Goal: Task Accomplishment & Management: Use online tool/utility

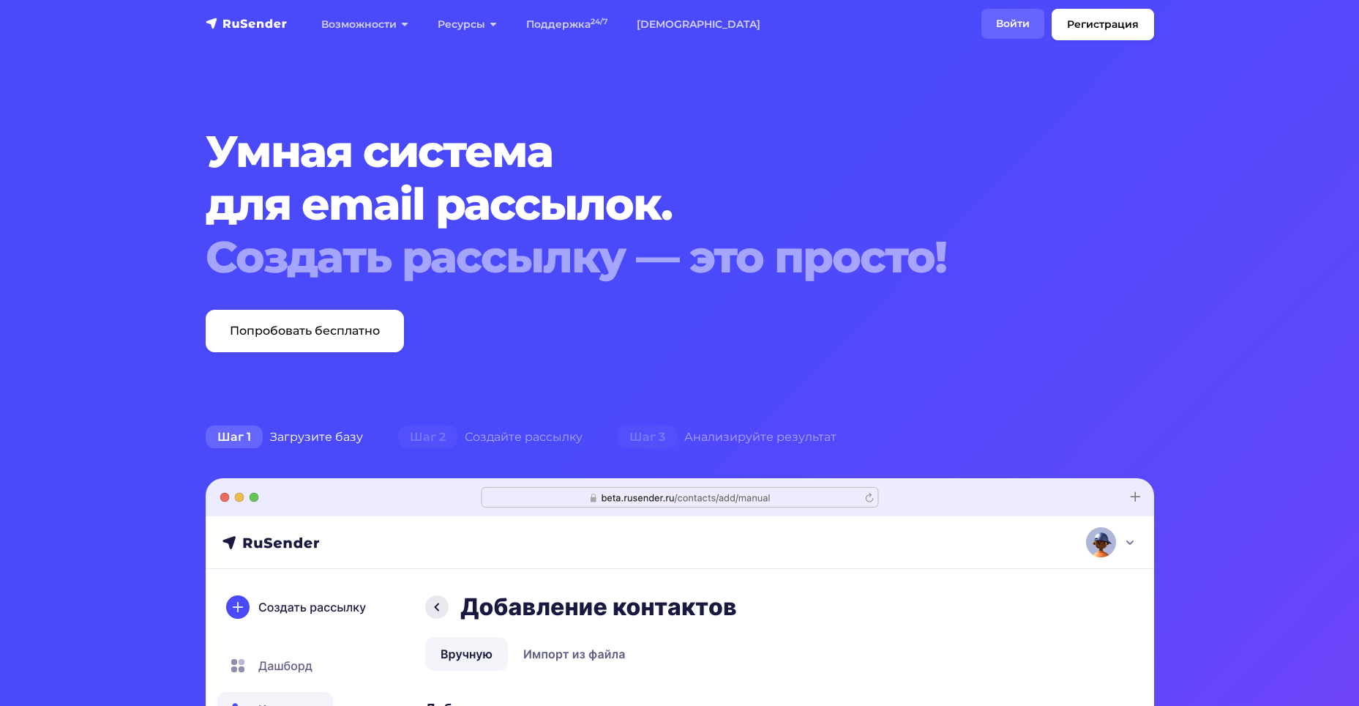
click at [1014, 22] on link "Войти" at bounding box center [1012, 24] width 63 height 30
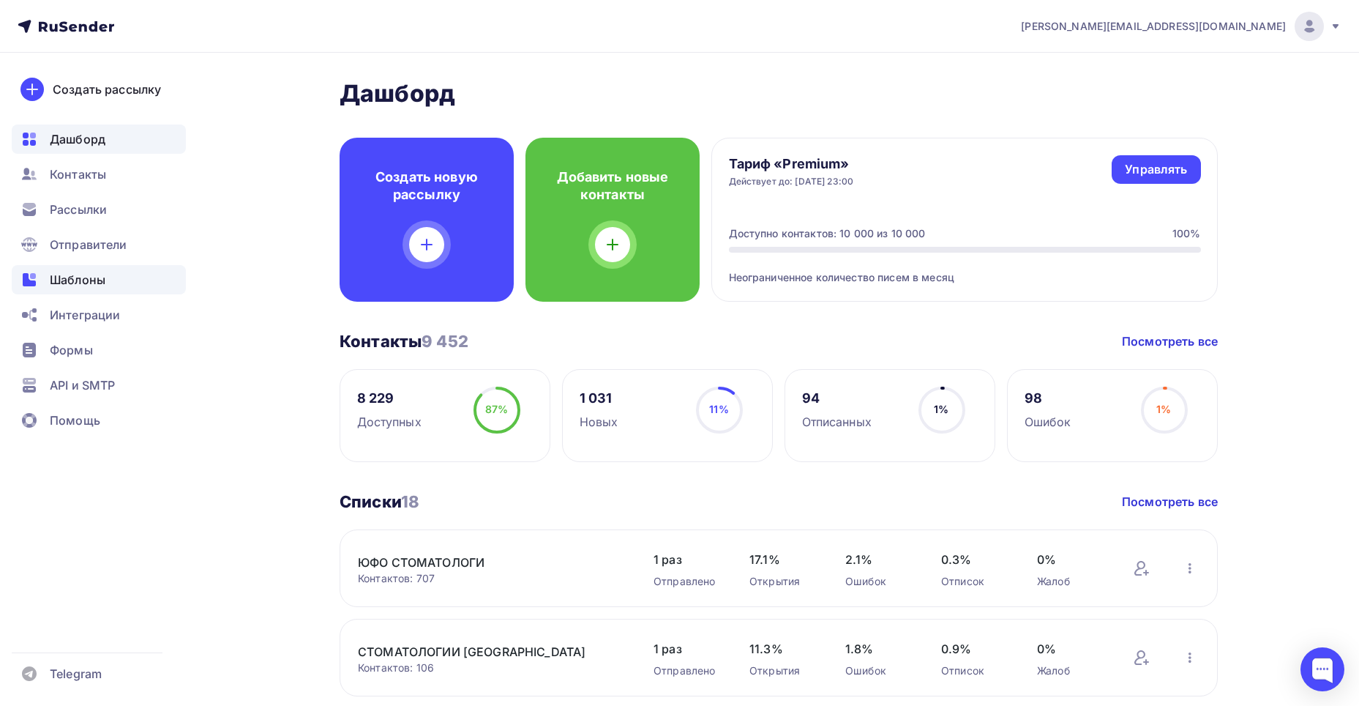
click at [133, 279] on div "Шаблоны" at bounding box center [99, 279] width 174 height 29
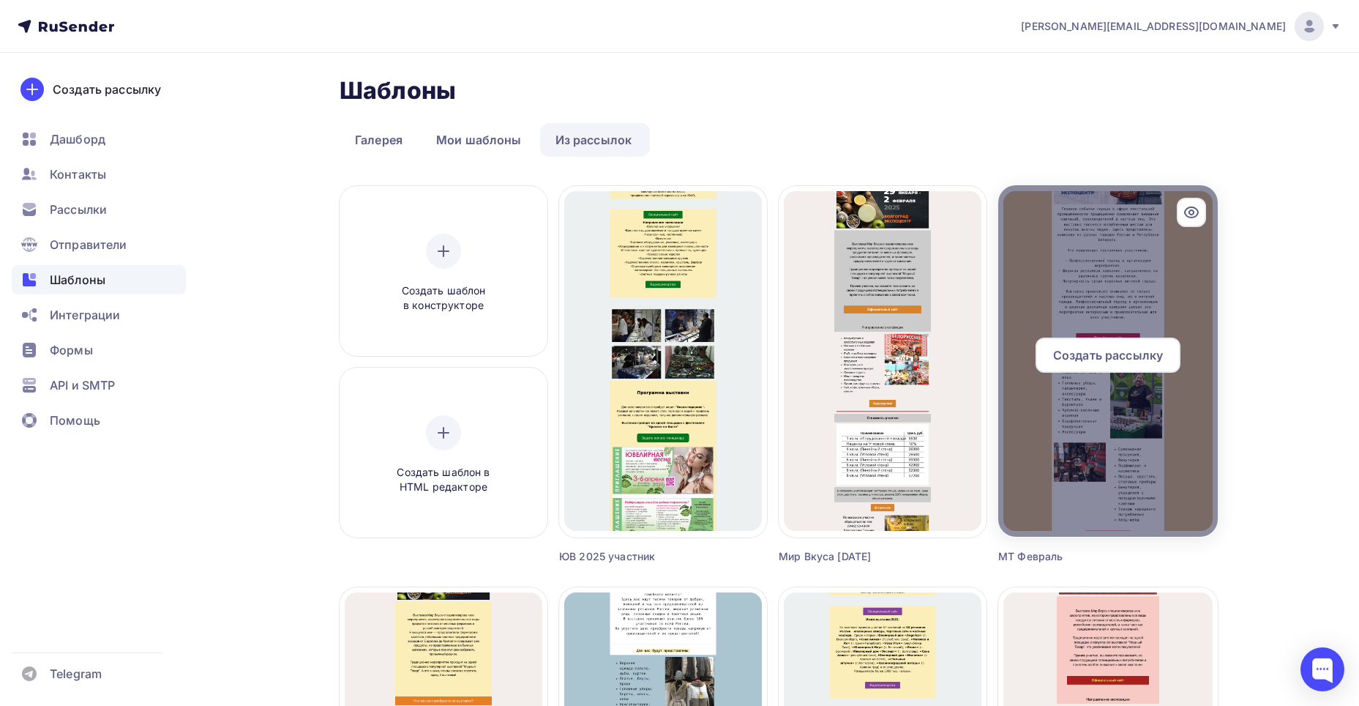
click at [1126, 348] on span "Создать рассылку" at bounding box center [1108, 355] width 110 height 18
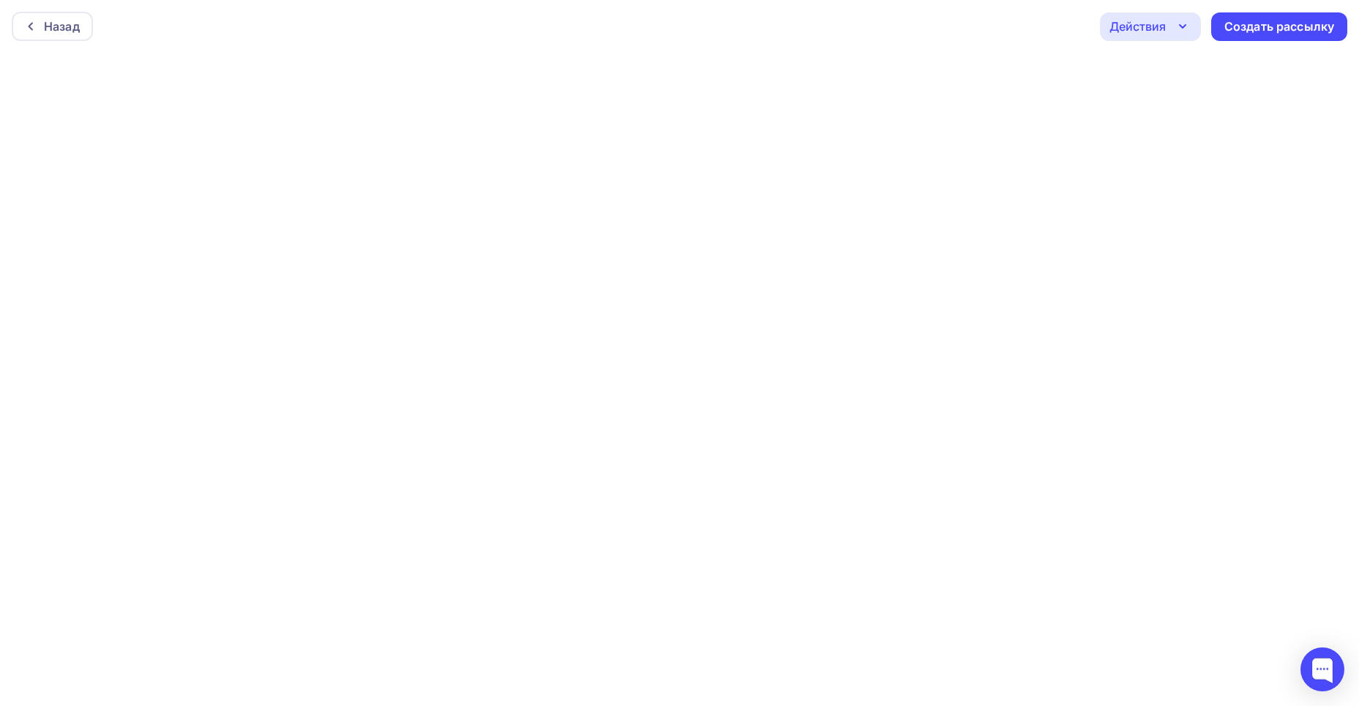
scroll to position [4, 0]
click at [37, 19] on div at bounding box center [34, 23] width 19 height 12
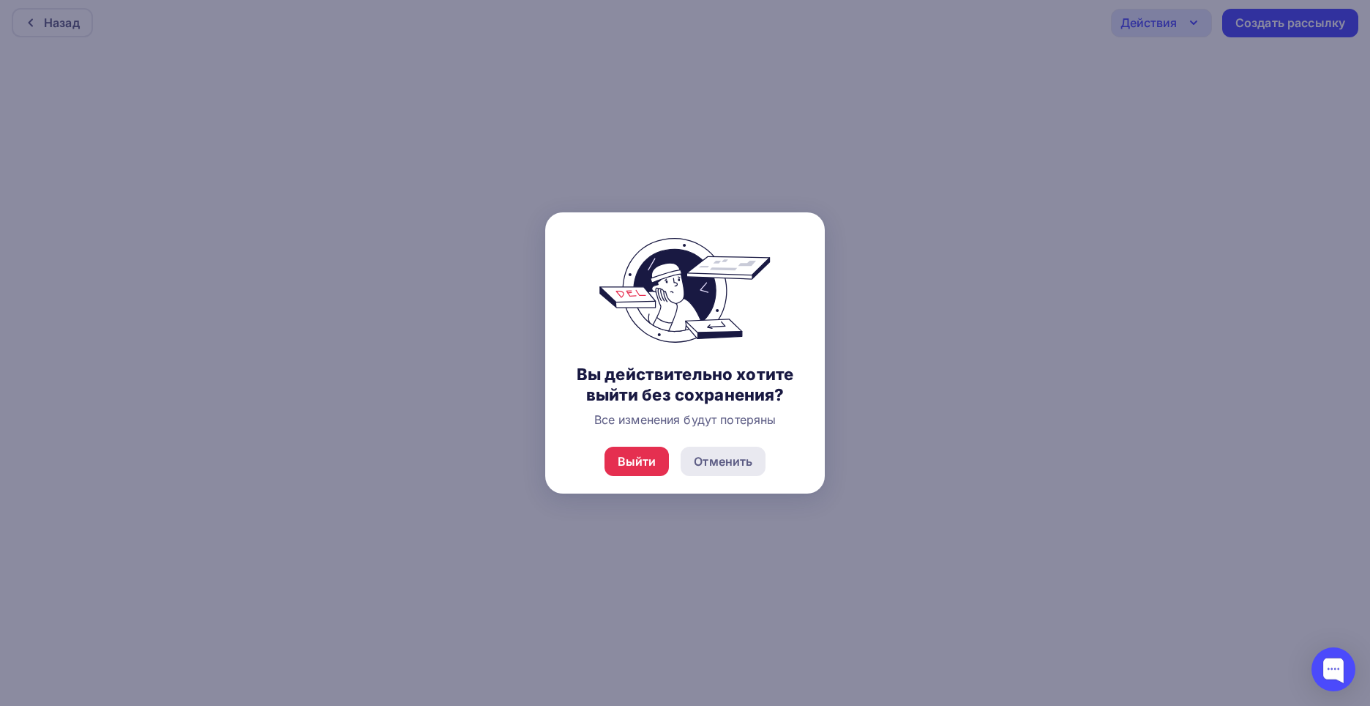
click at [716, 460] on div "Отменить" at bounding box center [723, 461] width 59 height 18
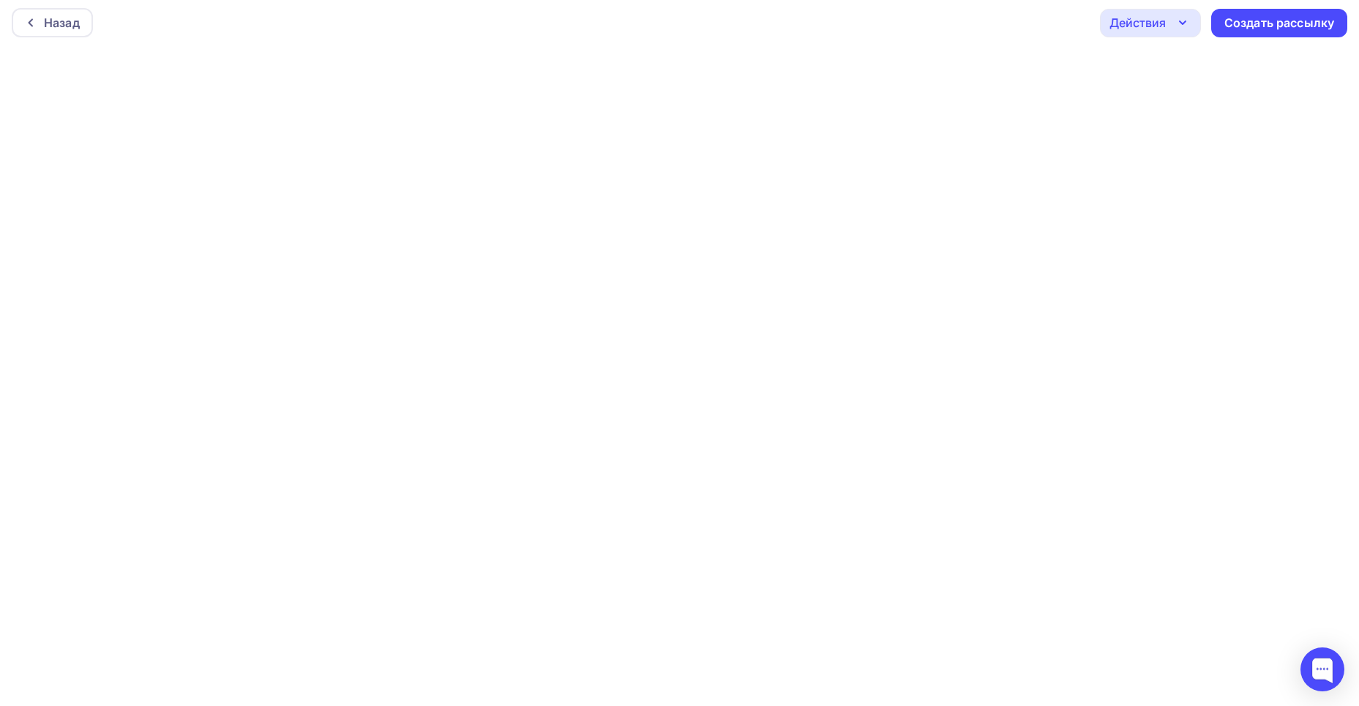
scroll to position [0, 0]
click at [1175, 23] on icon "button" at bounding box center [1183, 27] width 18 height 18
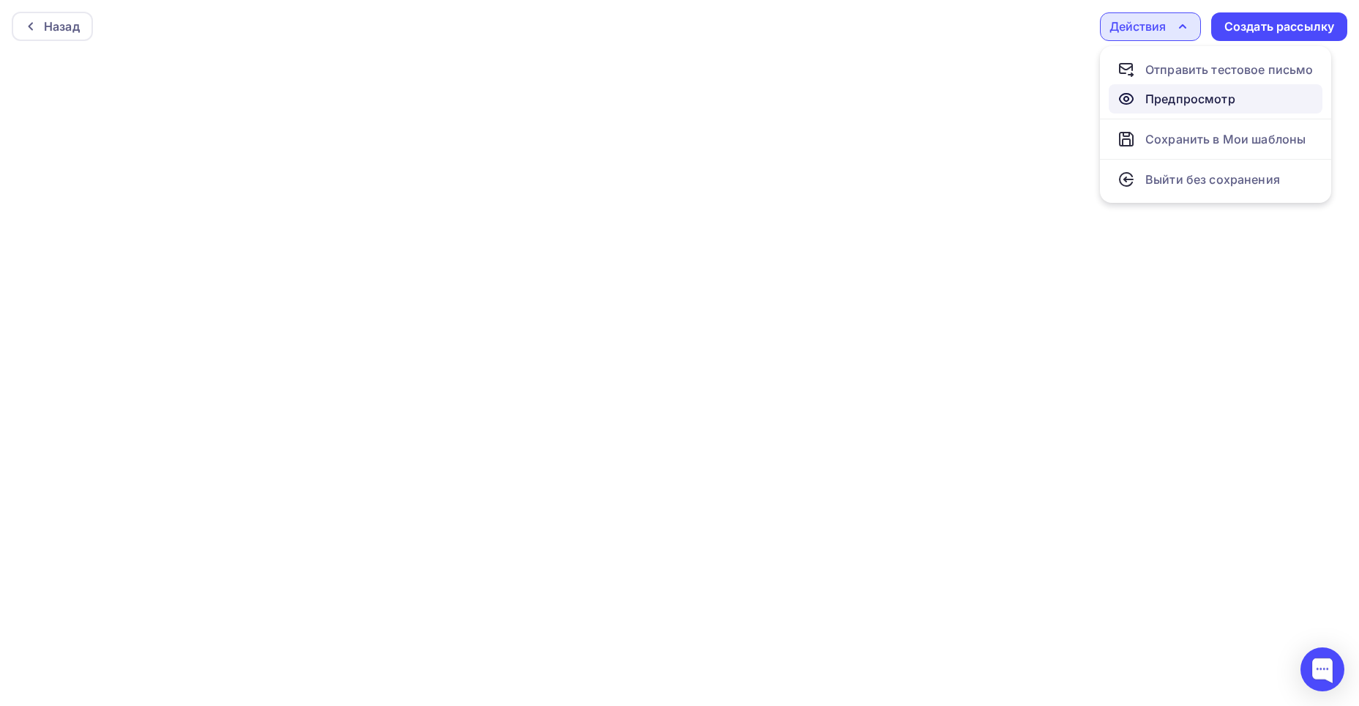
click at [1194, 92] on div "Предпросмотр" at bounding box center [1190, 99] width 90 height 18
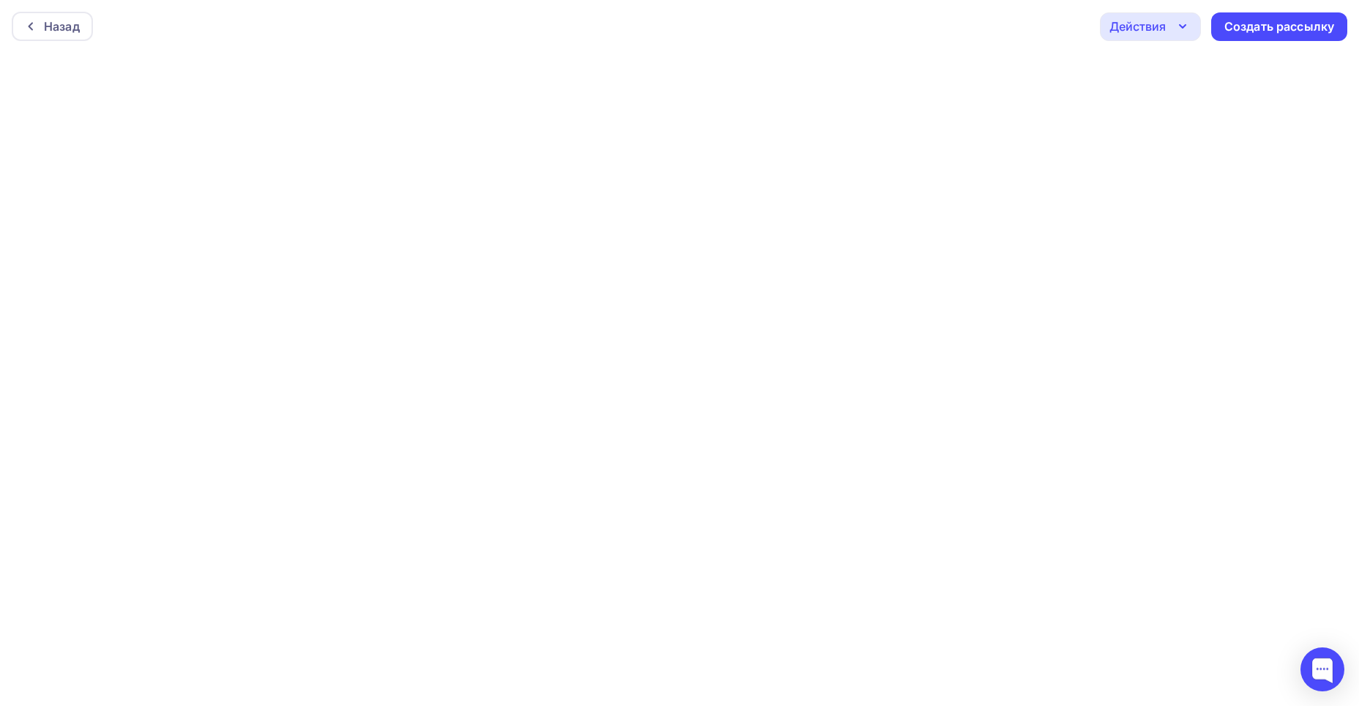
click at [1181, 27] on icon "button" at bounding box center [1183, 26] width 6 height 3
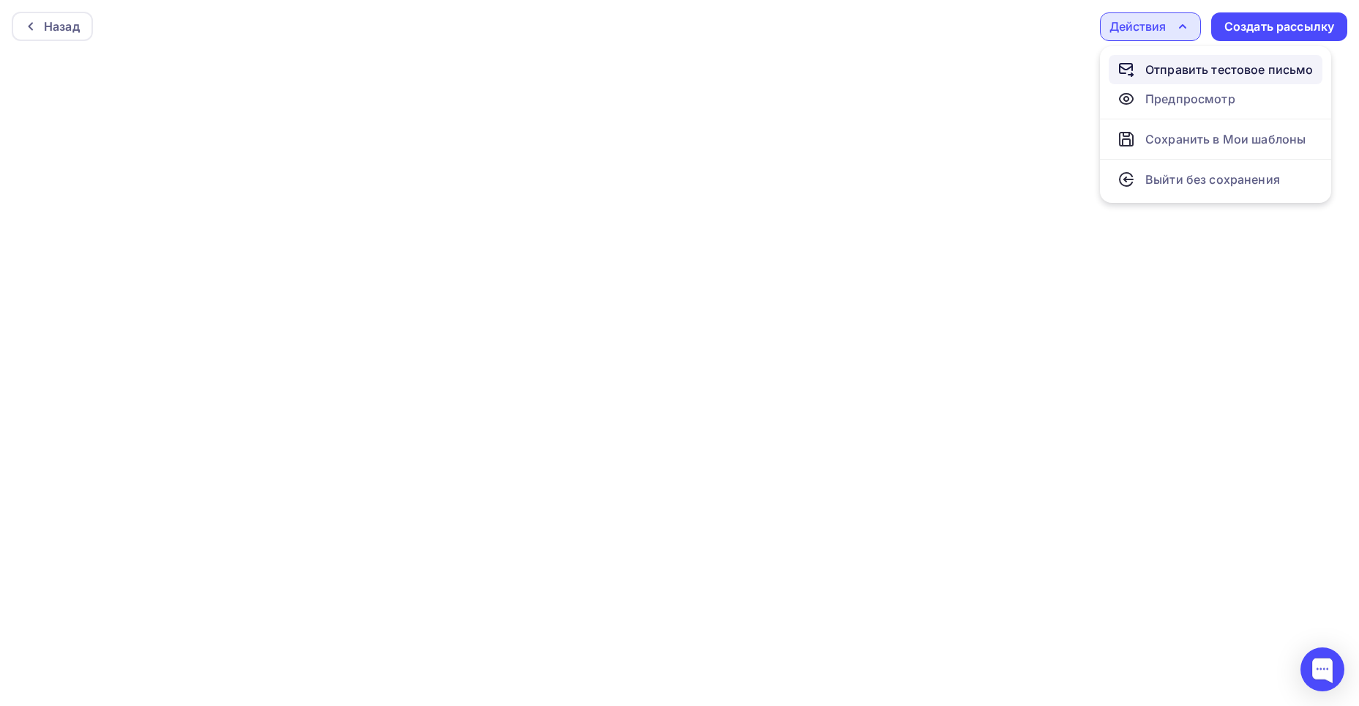
click at [1215, 70] on div "Отправить тестовое письмо" at bounding box center [1229, 70] width 168 height 18
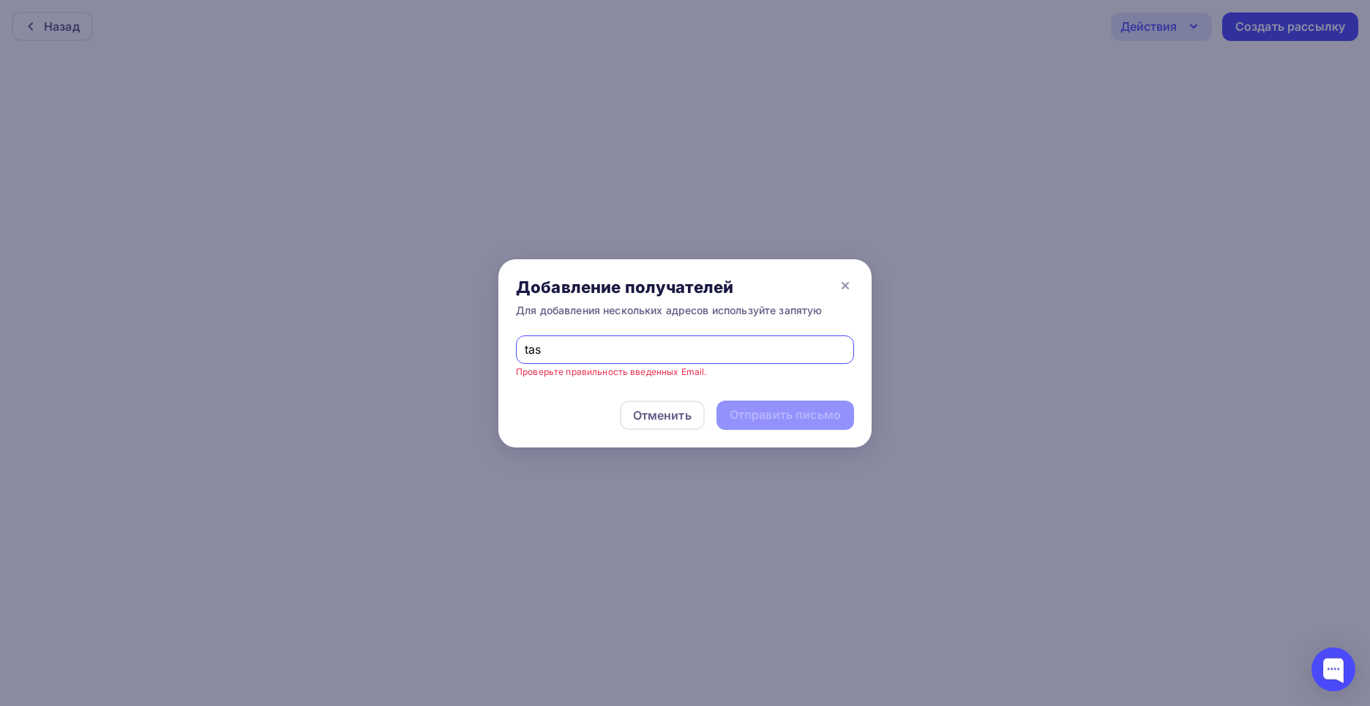
type input "tasha@volgogradexpo.ru"
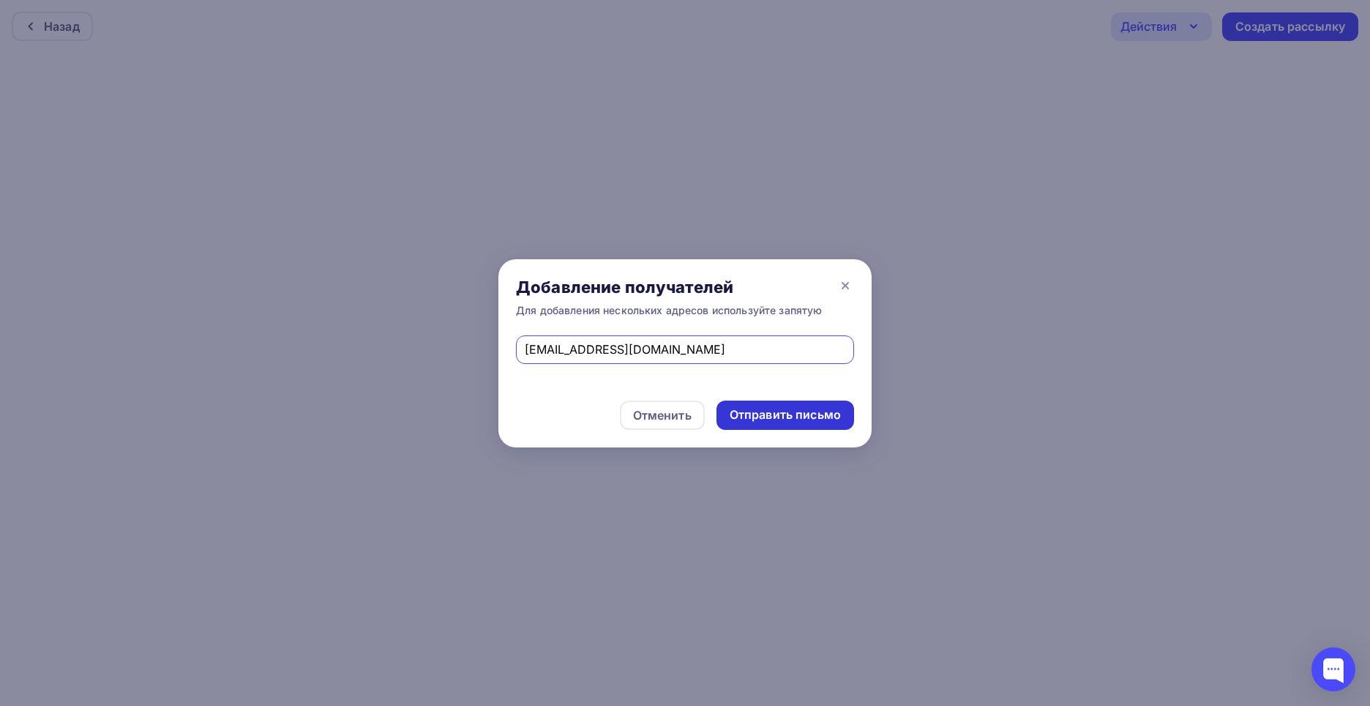
click at [771, 413] on div "Отправить письмо" at bounding box center [785, 414] width 111 height 17
